Goal: Find specific page/section: Find specific page/section

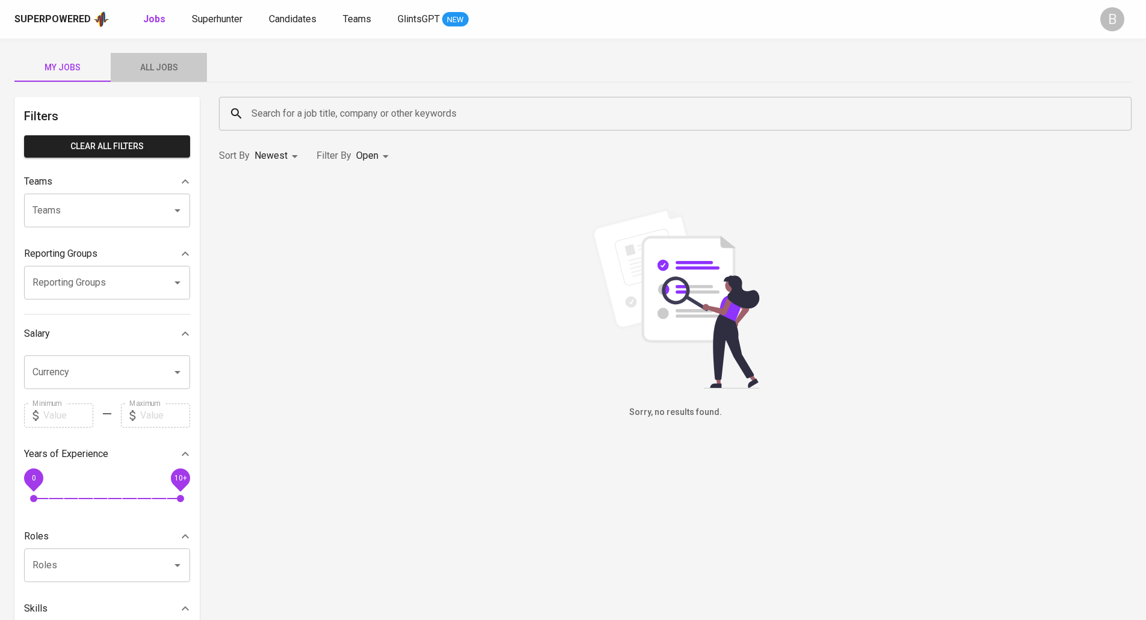
click at [154, 62] on span "All Jobs" at bounding box center [159, 67] width 82 height 15
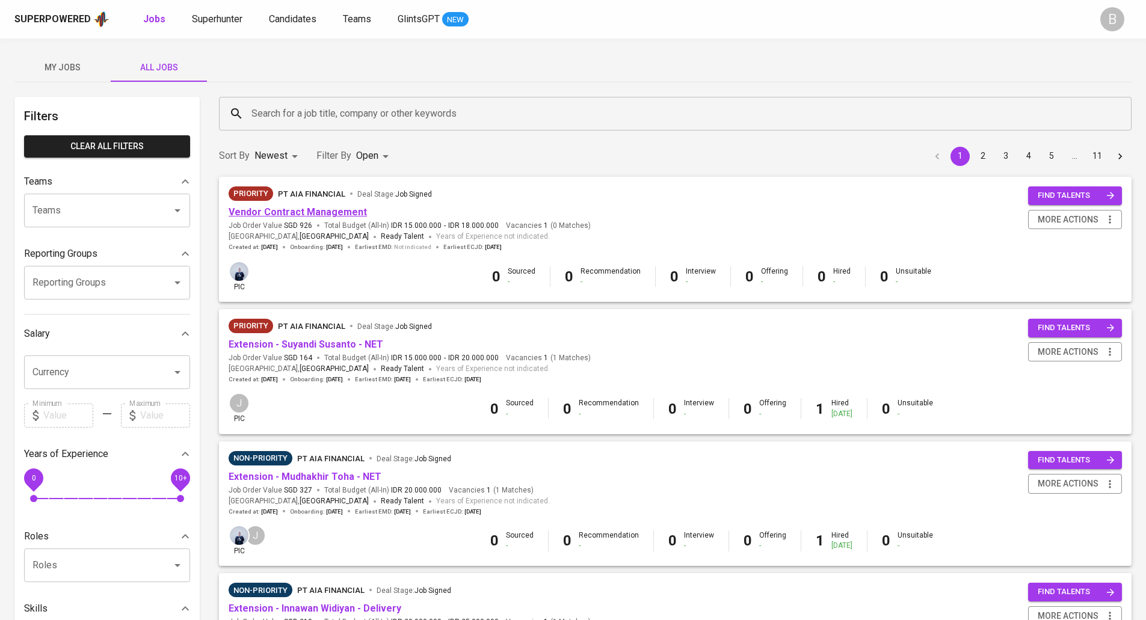
click at [292, 211] on link "Vendor Contract Management" at bounding box center [298, 211] width 138 height 11
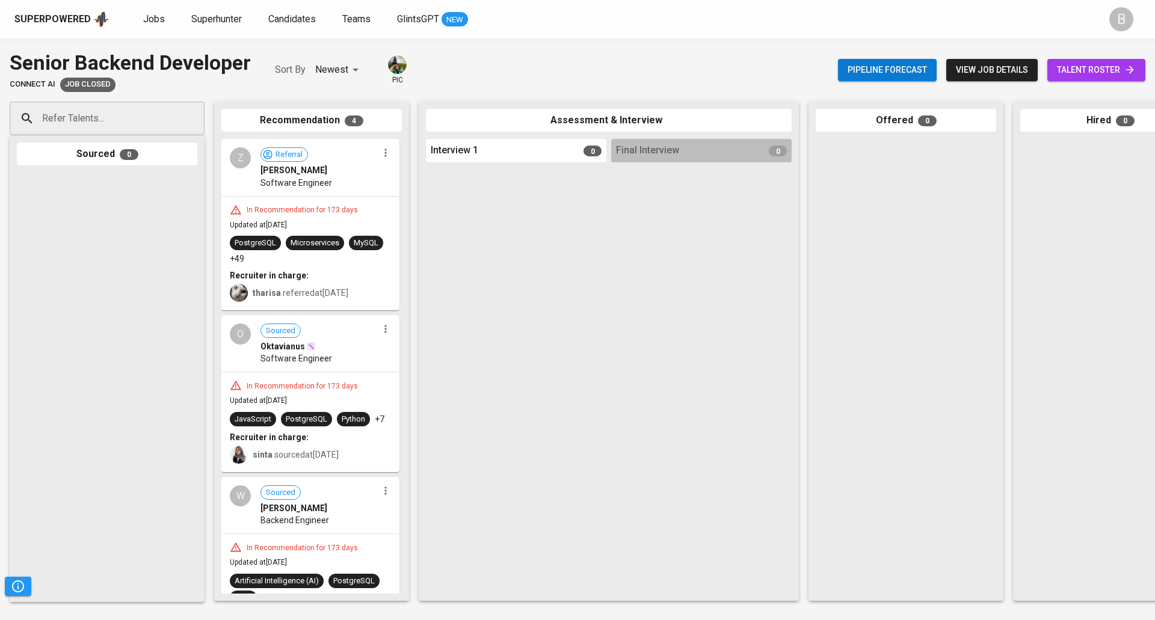
scroll to position [0, 277]
